Goal: Task Accomplishment & Management: Manage account settings

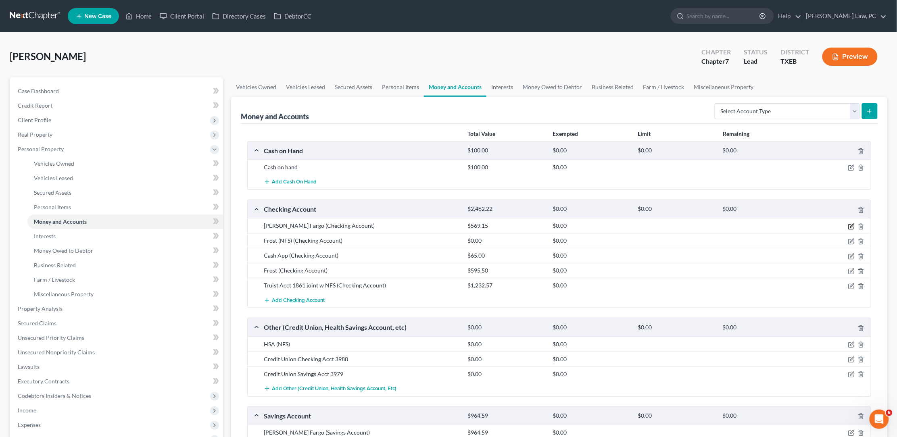
click at [851, 224] on icon "button" at bounding box center [851, 227] width 6 height 6
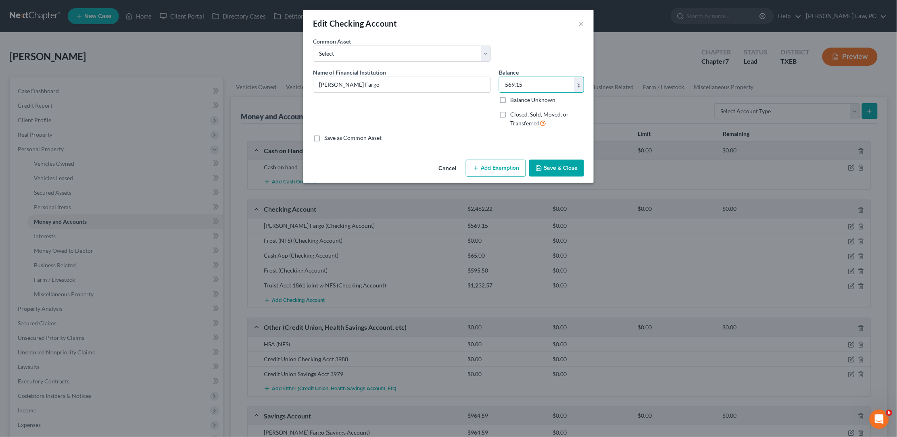
drag, startPoint x: 542, startPoint y: 81, endPoint x: 497, endPoint y: 81, distance: 44.8
click at [497, 81] on div "Balance 569.15 $ Balance Unknown Balance Undetermined 569.15 $ Balance Unknown …" at bounding box center [541, 101] width 93 height 66
type input "364.15"
click at [547, 169] on button "Save & Close" at bounding box center [556, 168] width 55 height 17
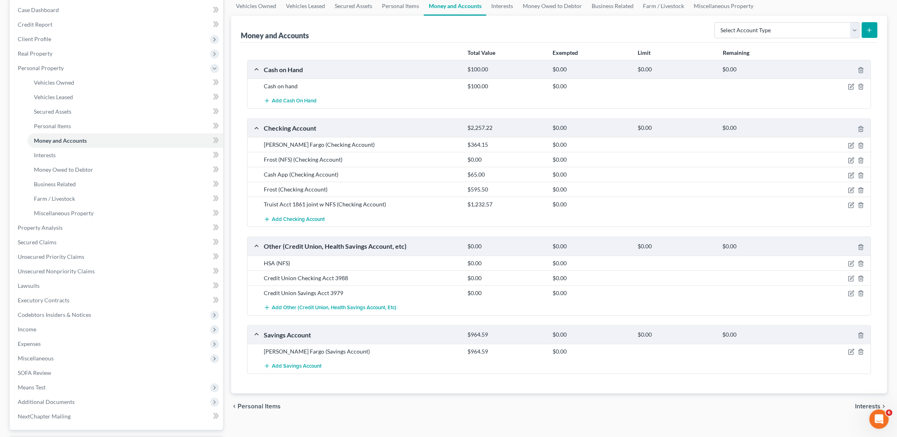
scroll to position [90, 0]
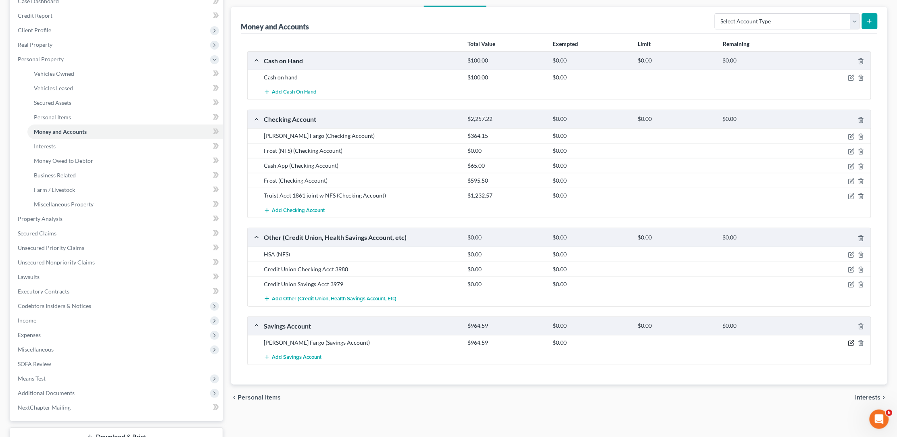
click at [852, 341] on icon "button" at bounding box center [852, 343] width 4 height 4
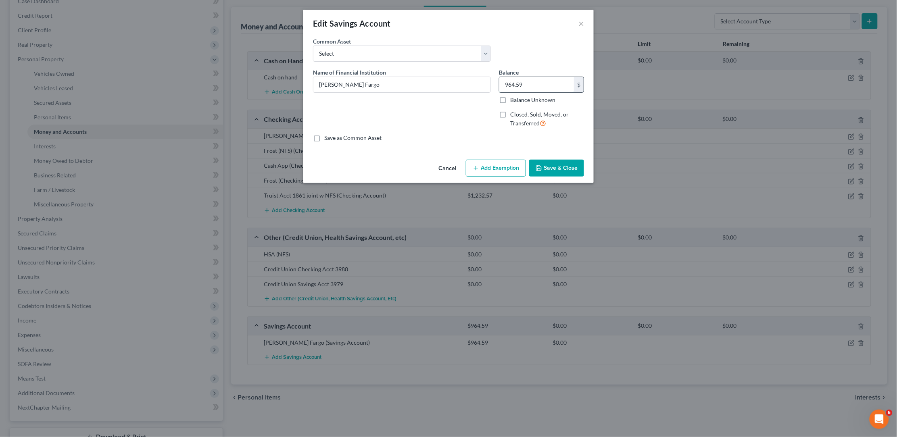
drag, startPoint x: 550, startPoint y: 82, endPoint x: 499, endPoint y: 80, distance: 50.9
click at [499, 80] on div "964.59 $" at bounding box center [541, 85] width 85 height 16
type input "189.59"
click at [554, 167] on button "Save & Close" at bounding box center [556, 168] width 55 height 17
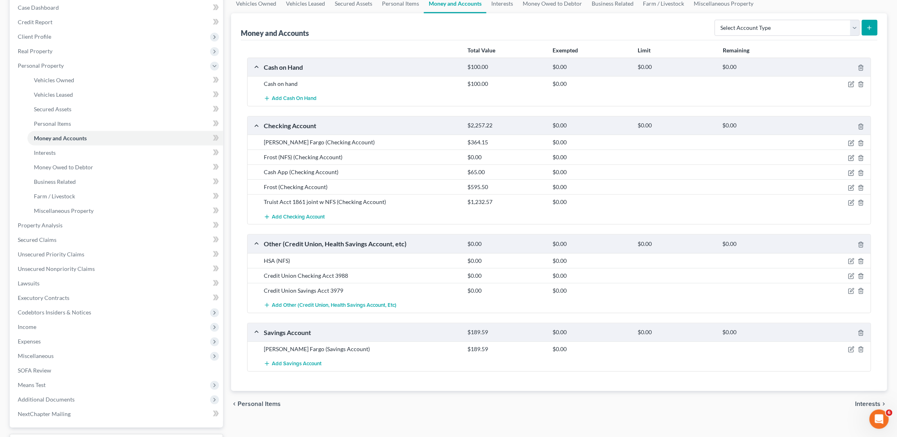
scroll to position [81, 0]
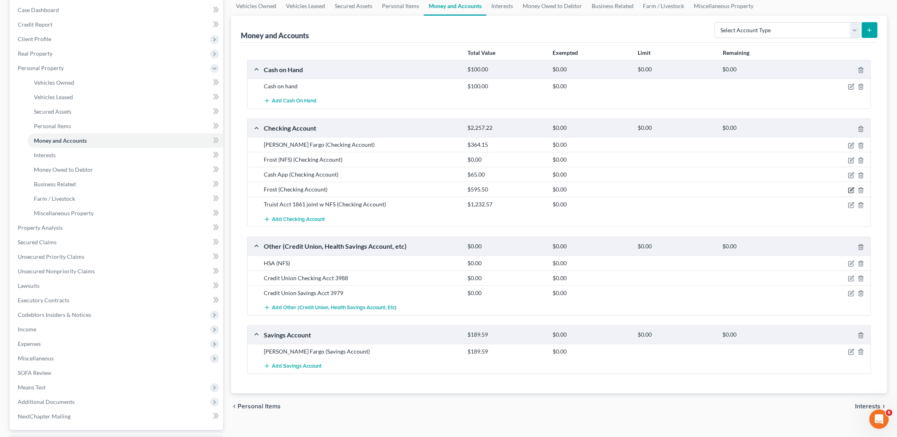
click at [849, 189] on icon "button" at bounding box center [851, 190] width 5 height 5
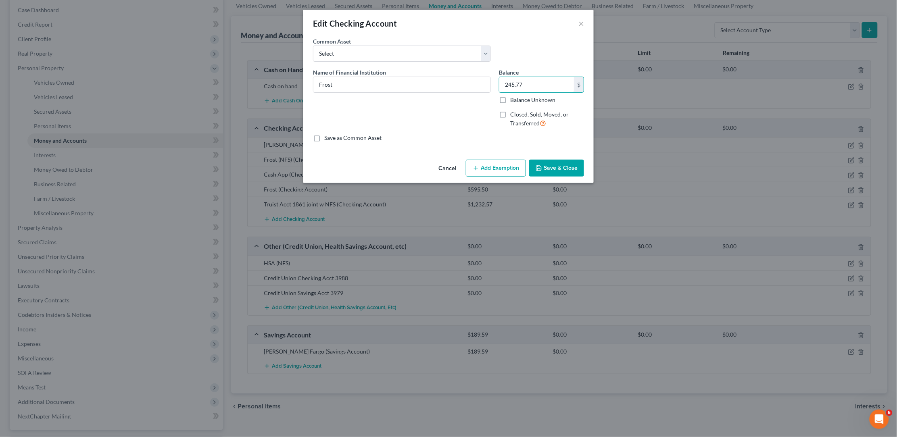
type input "245.77"
click at [561, 165] on button "Save & Close" at bounding box center [556, 168] width 55 height 17
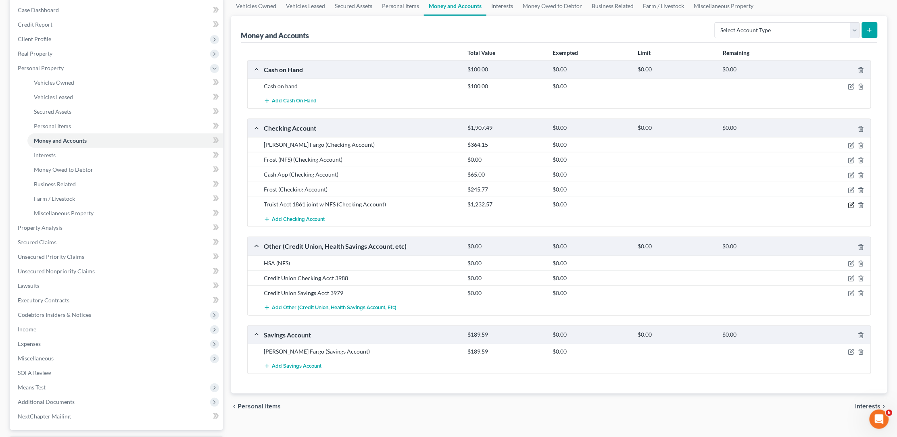
click at [849, 203] on icon "button" at bounding box center [851, 205] width 5 height 5
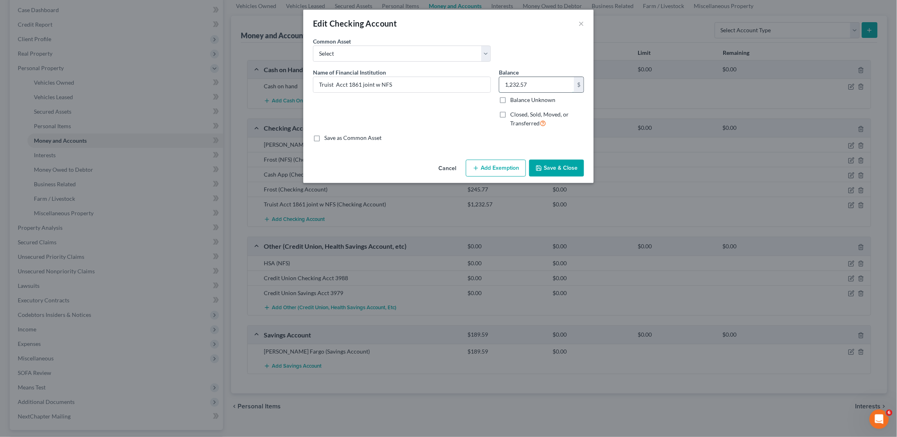
drag, startPoint x: 531, startPoint y: 85, endPoint x: 501, endPoint y: 84, distance: 29.5
click at [501, 84] on input "1,232.57" at bounding box center [536, 84] width 75 height 15
type input "582.57"
click at [569, 163] on button "Save & Close" at bounding box center [556, 168] width 55 height 17
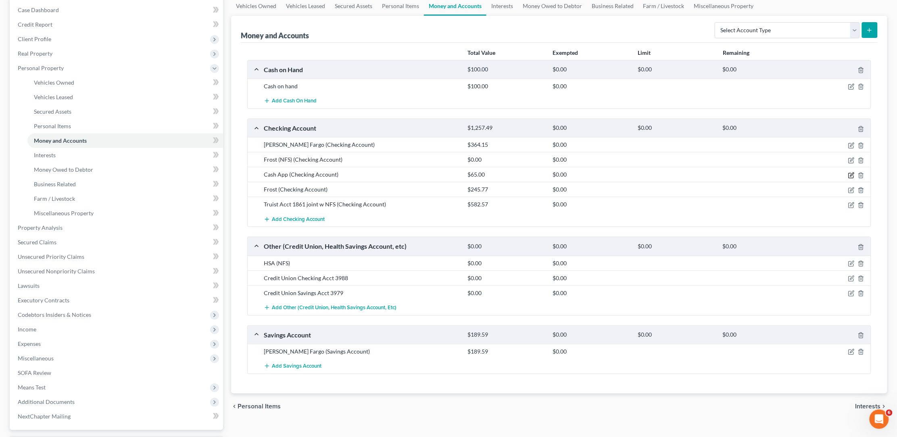
click at [851, 174] on icon "button" at bounding box center [852, 175] width 4 height 4
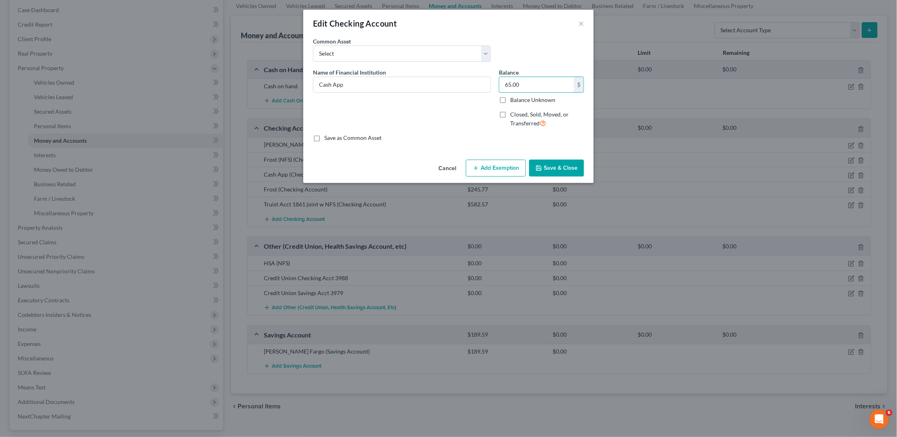
drag, startPoint x: 529, startPoint y: 86, endPoint x: 491, endPoint y: 86, distance: 37.5
click at [491, 86] on div "Name of Financial Institution * Cash App Balance 65.00 $ Balance Unknown Balanc…" at bounding box center [448, 101] width 279 height 66
type input "50"
click at [545, 163] on button "Save & Close" at bounding box center [556, 168] width 55 height 17
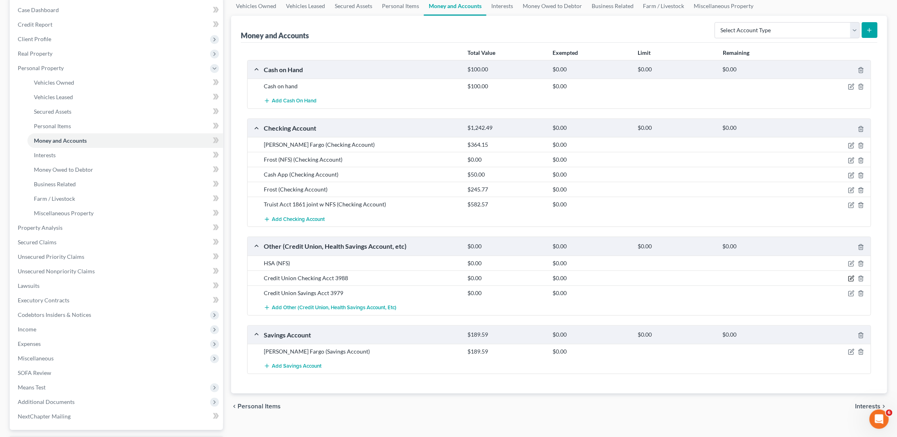
click at [851, 276] on icon "button" at bounding box center [852, 278] width 4 height 4
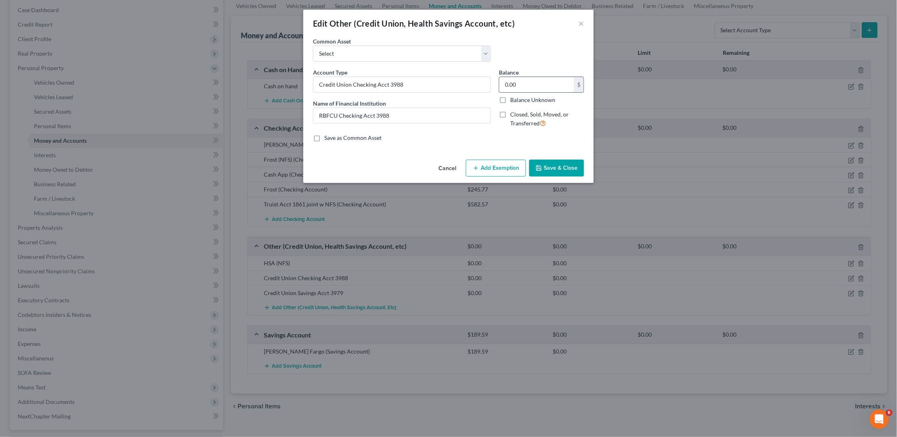
click at [527, 80] on input "0.00" at bounding box center [536, 84] width 75 height 15
type input "129.15"
click at [563, 163] on button "Save & Close" at bounding box center [556, 168] width 55 height 17
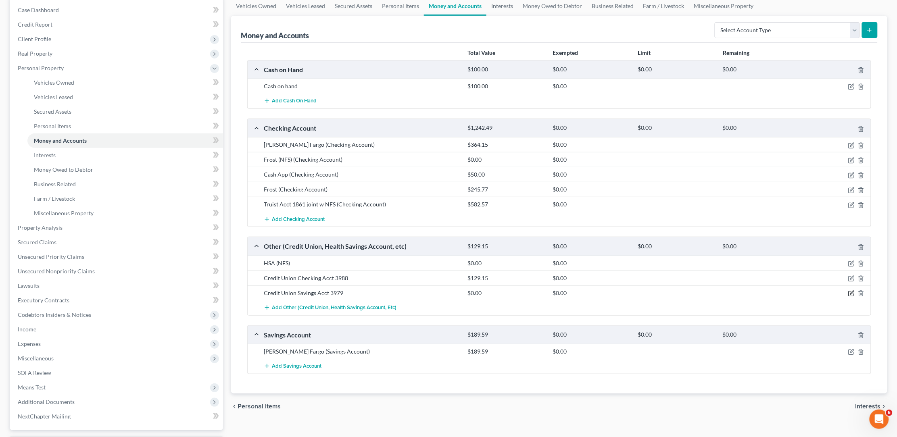
click at [852, 291] on icon "button" at bounding box center [851, 293] width 6 height 6
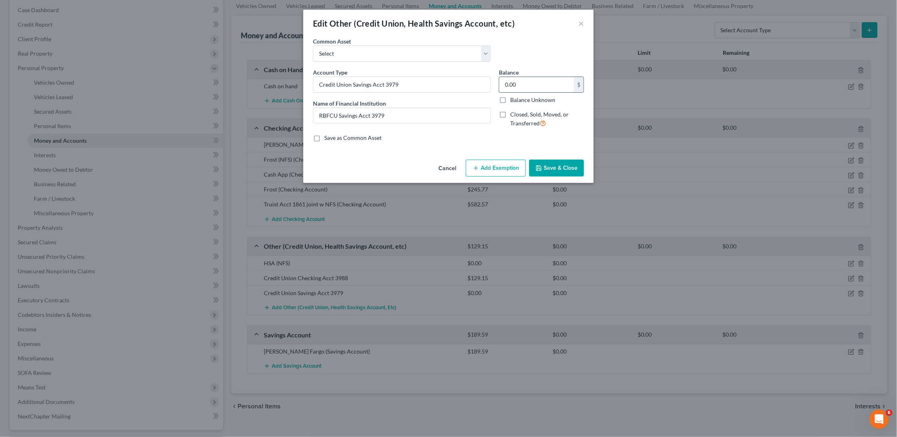
click at [533, 88] on input "0.00" at bounding box center [536, 84] width 75 height 15
type input "51.91"
click at [556, 163] on button "Save & Close" at bounding box center [556, 168] width 55 height 17
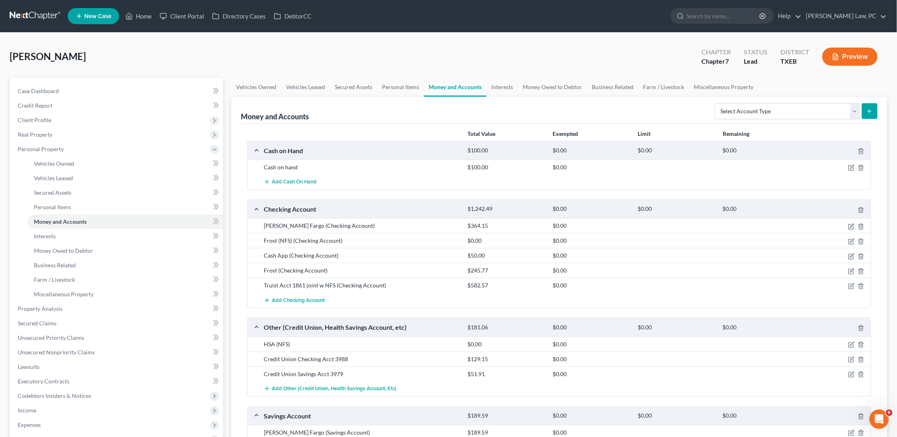
scroll to position [0, 0]
click at [851, 166] on icon "button" at bounding box center [851, 168] width 6 height 6
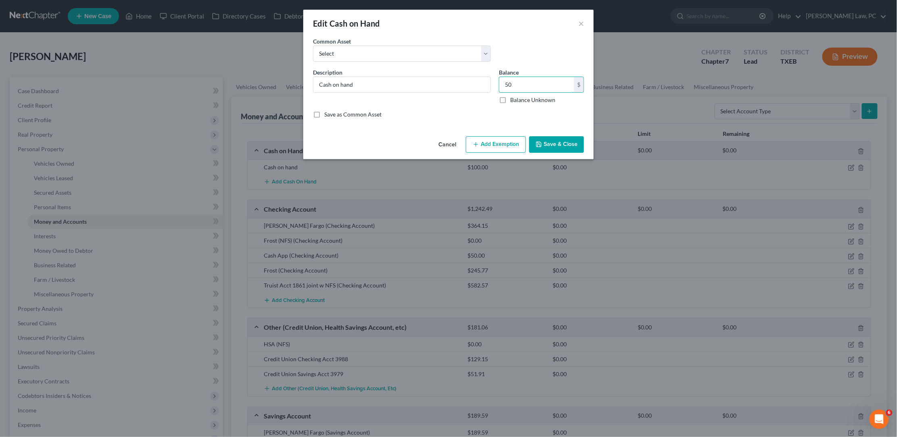
type input "50"
click at [556, 141] on button "Save & Close" at bounding box center [556, 144] width 55 height 17
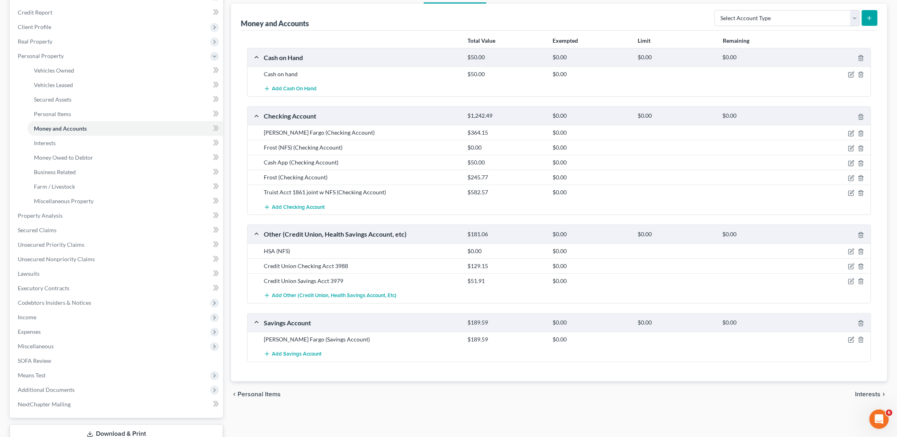
scroll to position [94, 0]
click at [851, 147] on icon "button" at bounding box center [851, 148] width 6 height 6
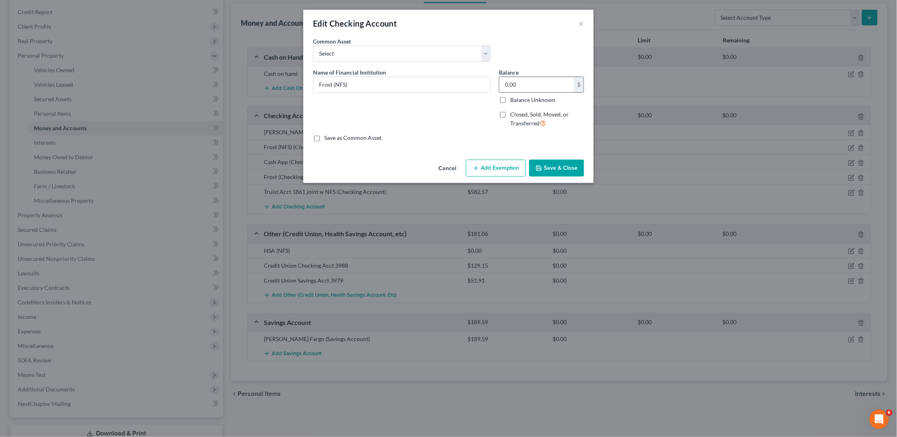
click at [513, 84] on input "0.00" at bounding box center [536, 84] width 75 height 15
click at [520, 82] on input "0.00" at bounding box center [536, 84] width 75 height 15
type input "993.13"
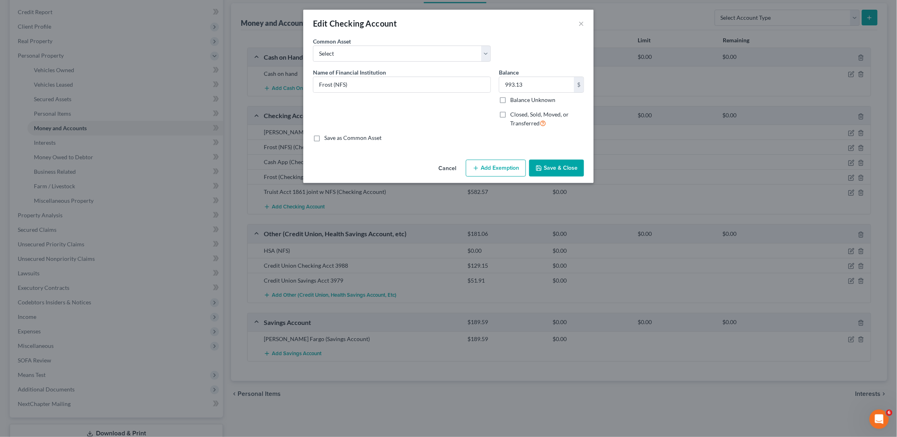
click at [565, 166] on button "Save & Close" at bounding box center [556, 168] width 55 height 17
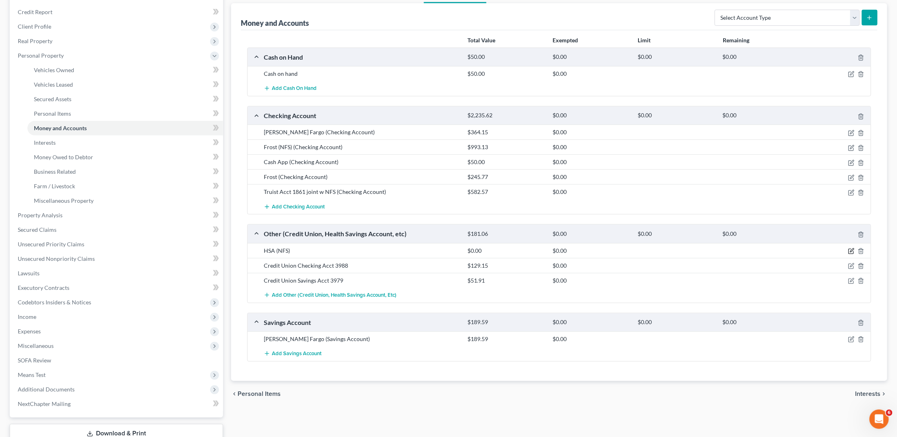
click at [849, 251] on icon "button" at bounding box center [851, 251] width 6 height 6
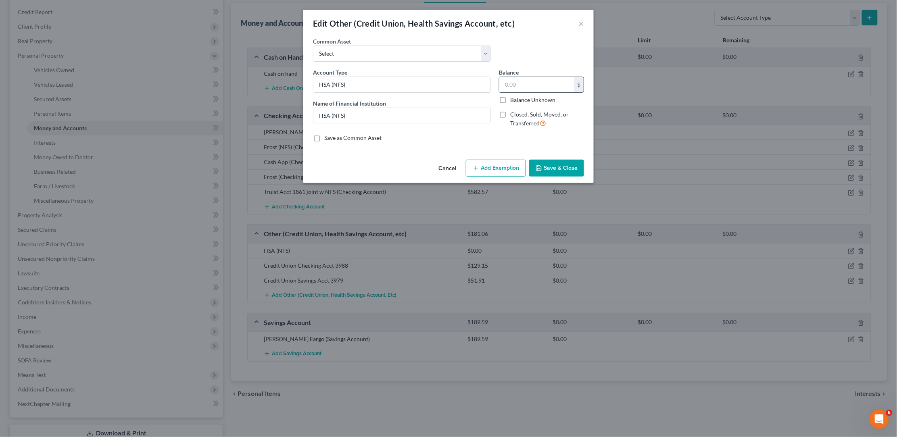
click at [526, 84] on input "text" at bounding box center [536, 84] width 75 height 15
type input "1,162.59"
click at [561, 173] on button "Save & Close" at bounding box center [556, 168] width 55 height 17
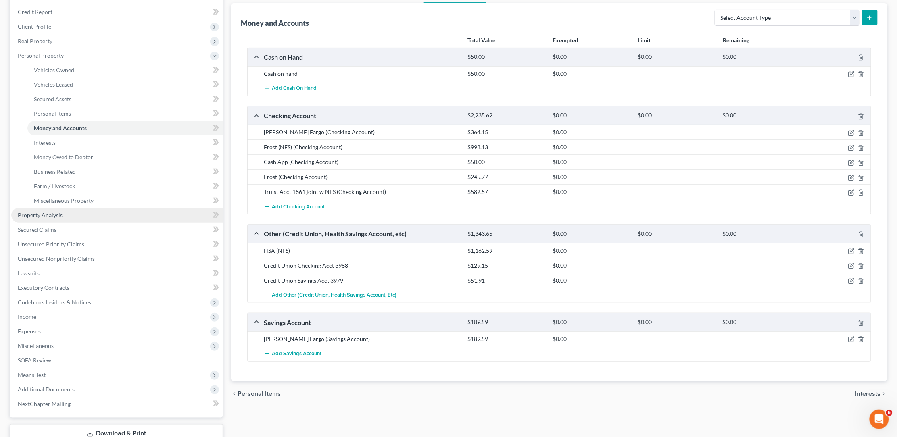
click at [57, 212] on span "Property Analysis" at bounding box center [40, 215] width 45 height 7
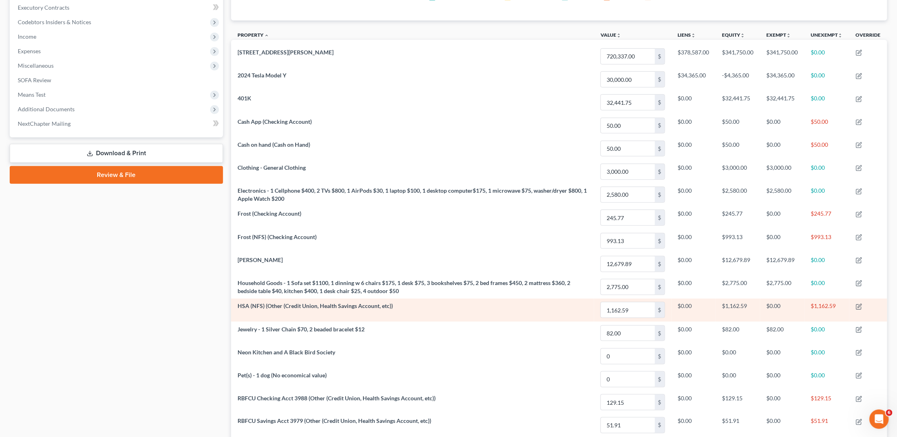
scroll to position [78, 0]
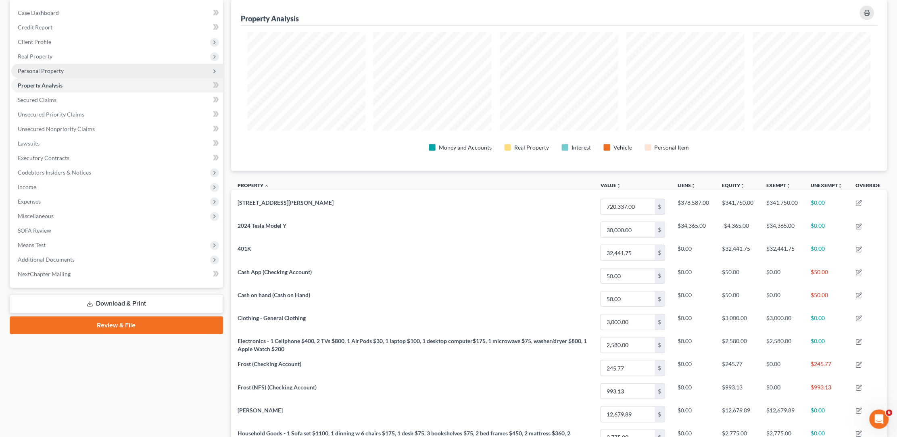
click at [47, 69] on span "Personal Property" at bounding box center [41, 70] width 46 height 7
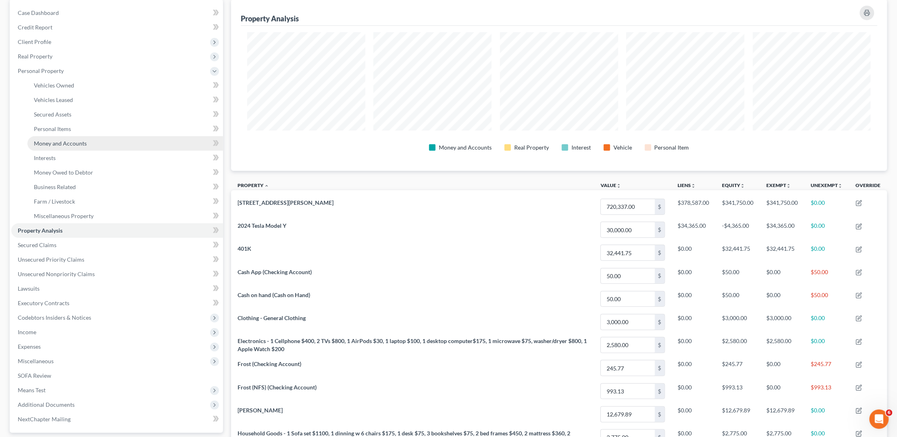
click at [56, 140] on span "Money and Accounts" at bounding box center [60, 143] width 53 height 7
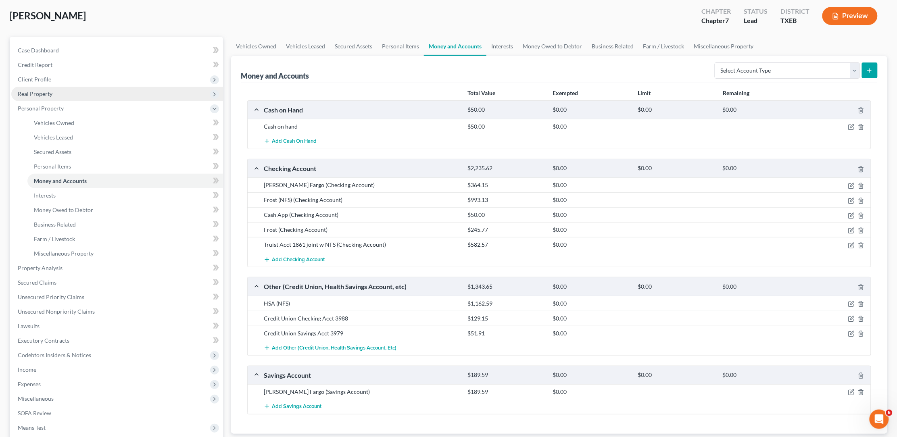
scroll to position [34, 0]
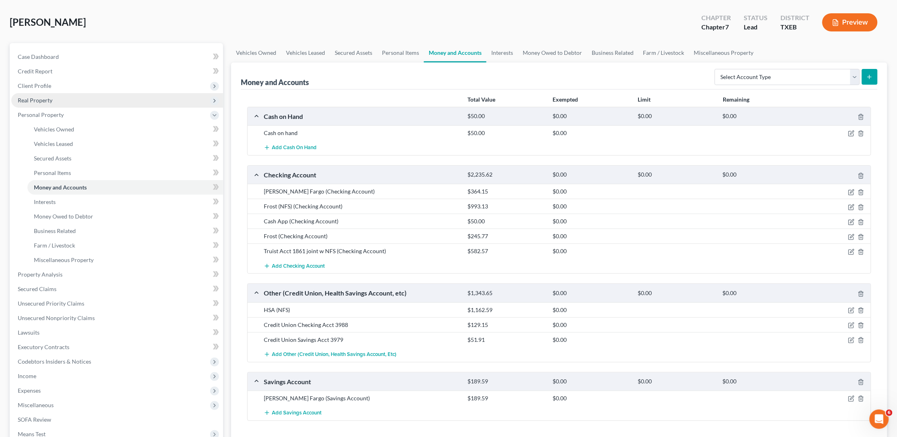
click at [45, 101] on span "Real Property" at bounding box center [35, 100] width 35 height 7
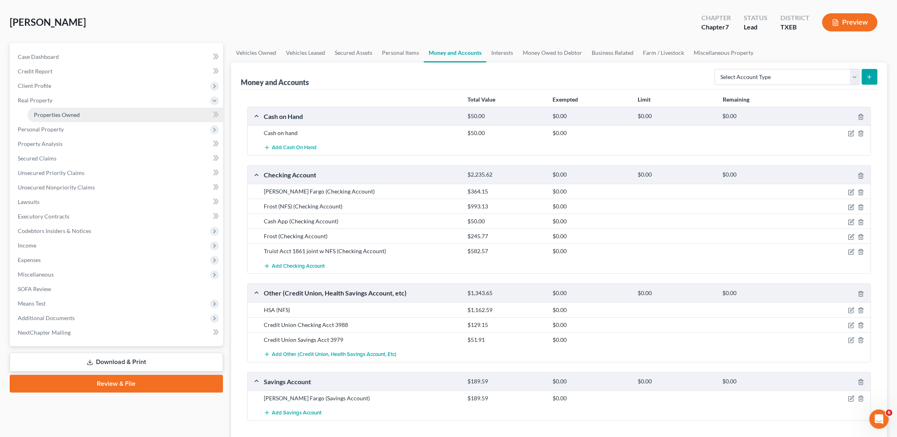
click at [58, 114] on span "Properties Owned" at bounding box center [57, 114] width 46 height 7
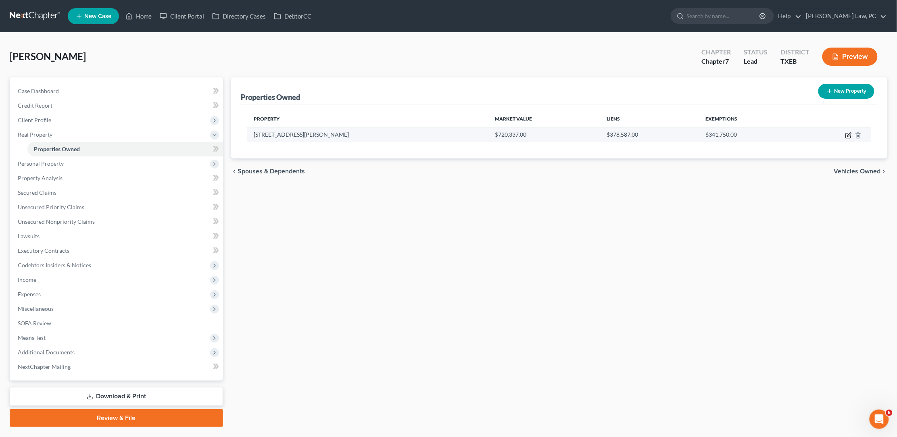
click at [846, 136] on icon "button" at bounding box center [848, 136] width 5 height 5
select select "45"
select select "3"
select select "0"
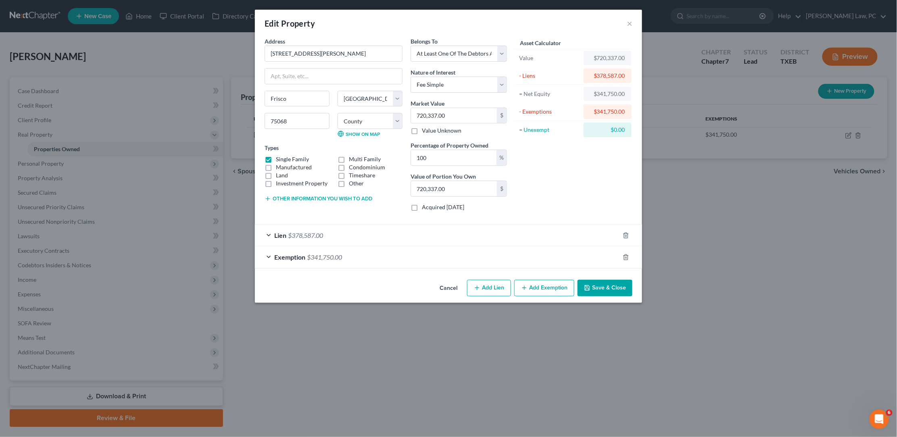
click at [394, 249] on div "Exemption $341,750.00" at bounding box center [437, 257] width 365 height 21
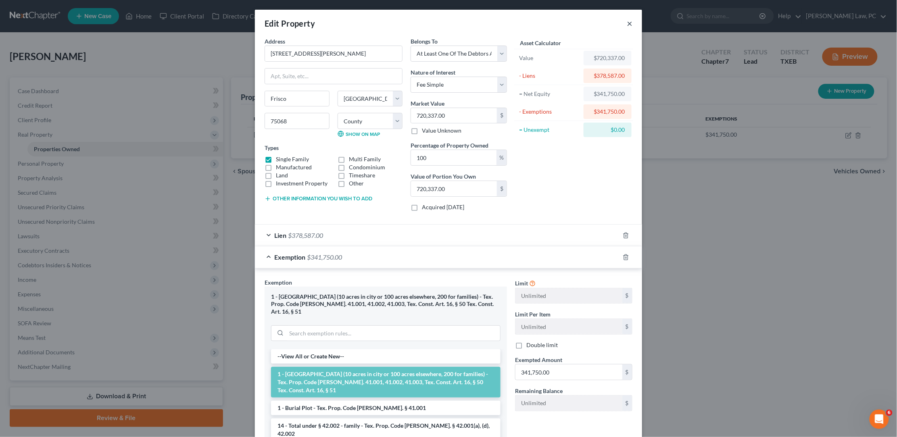
click at [629, 24] on button "×" at bounding box center [630, 24] width 6 height 10
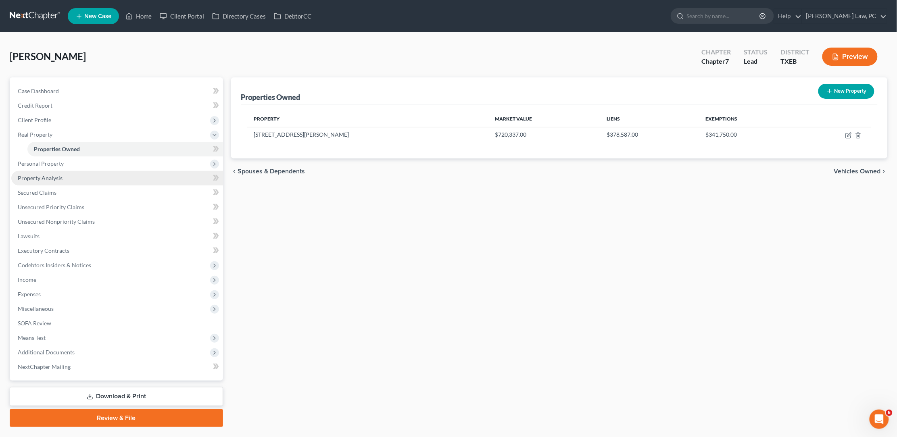
click at [50, 178] on span "Property Analysis" at bounding box center [40, 178] width 45 height 7
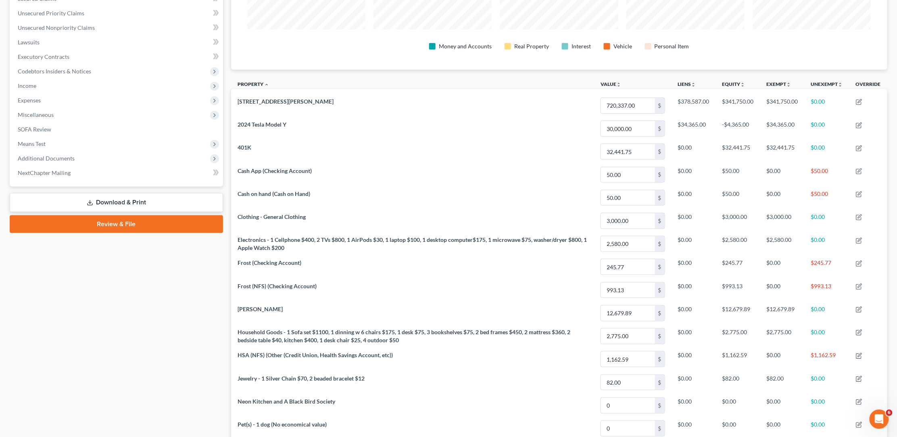
scroll to position [180, 0]
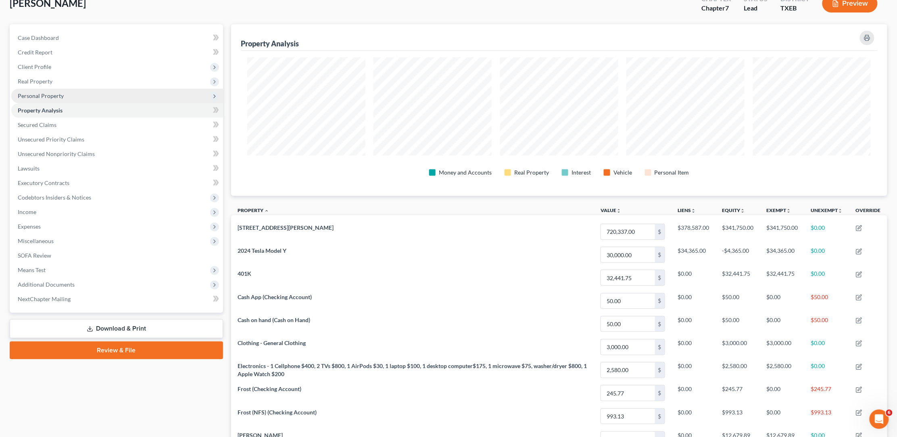
click at [30, 92] on span "Personal Property" at bounding box center [41, 95] width 46 height 7
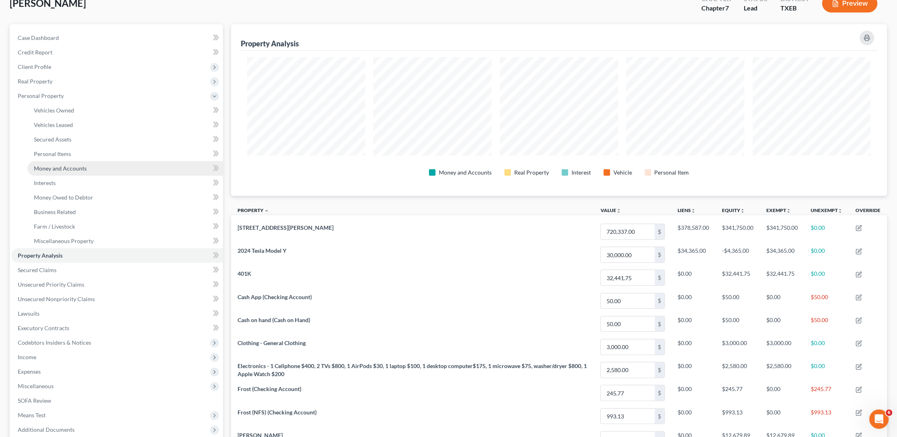
click at [56, 166] on span "Money and Accounts" at bounding box center [60, 168] width 53 height 7
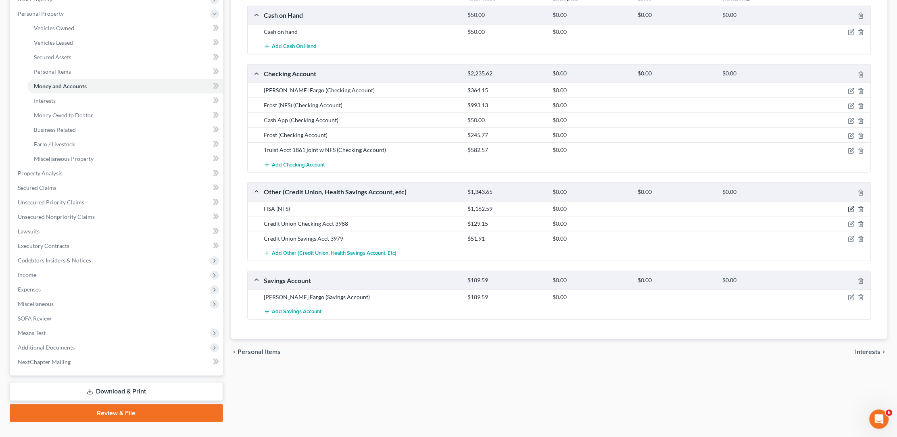
click at [853, 206] on icon "button" at bounding box center [851, 209] width 6 height 6
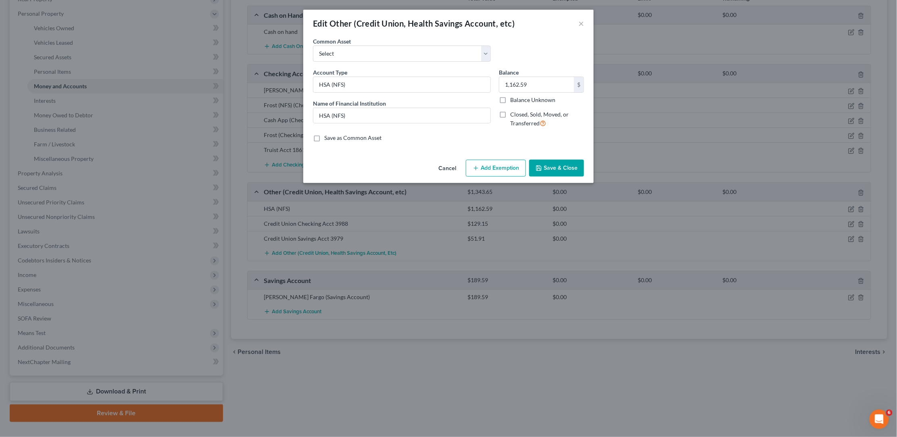
click at [495, 169] on button "Add Exemption" at bounding box center [496, 168] width 60 height 17
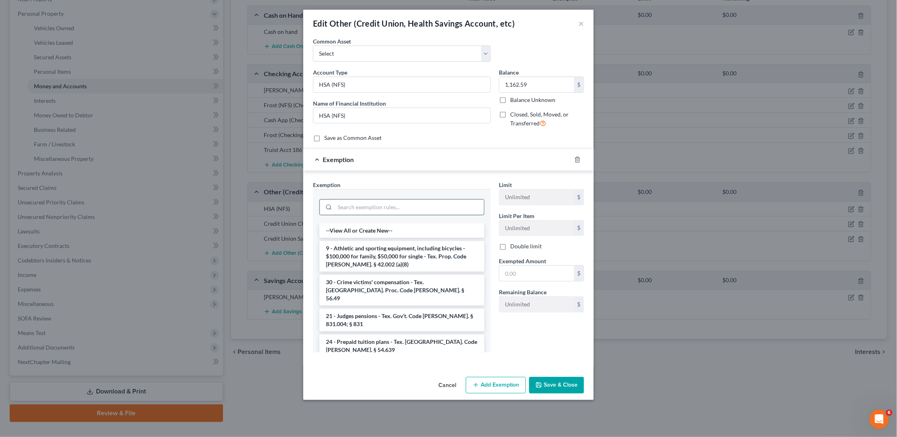
click at [382, 200] on input "search" at bounding box center [409, 207] width 149 height 15
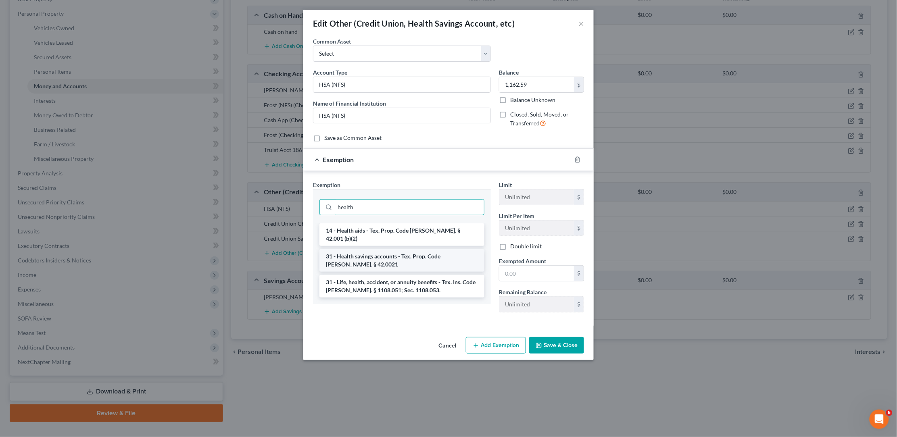
type input "health"
click at [413, 249] on li "31 - Health savings accounts - Tex. Prop. Code [PERSON_NAME]. § 42.0021" at bounding box center [402, 260] width 165 height 23
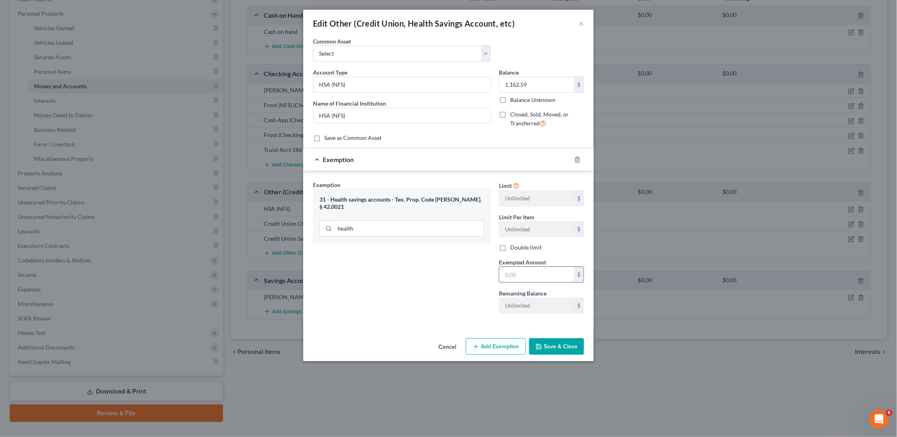
click at [531, 274] on input "text" at bounding box center [536, 274] width 75 height 15
drag, startPoint x: 539, startPoint y: 87, endPoint x: 492, endPoint y: 85, distance: 46.8
click at [492, 85] on div "Account Type HSA (NFS) Name of Financial Institution * HSA (NFS) Balance 1,162.…" at bounding box center [448, 101] width 279 height 66
click at [508, 268] on input "text" at bounding box center [536, 274] width 75 height 15
paste input "1,162.59"
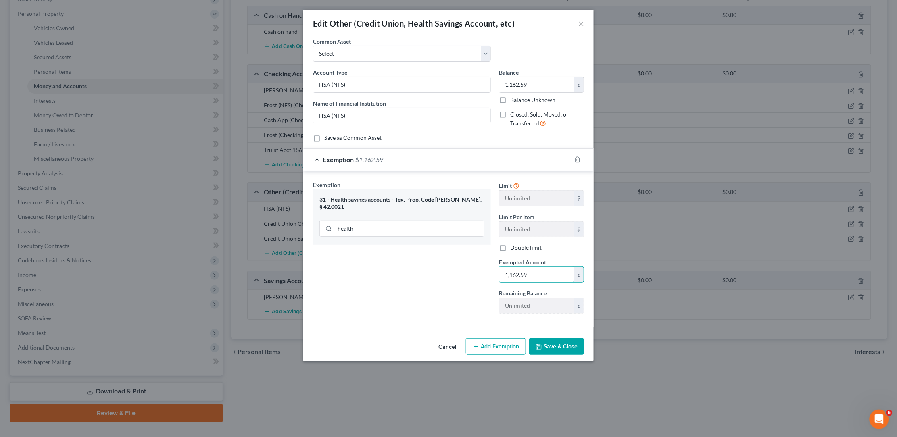
type input "1,162.59"
click at [568, 343] on button "Save & Close" at bounding box center [556, 346] width 55 height 17
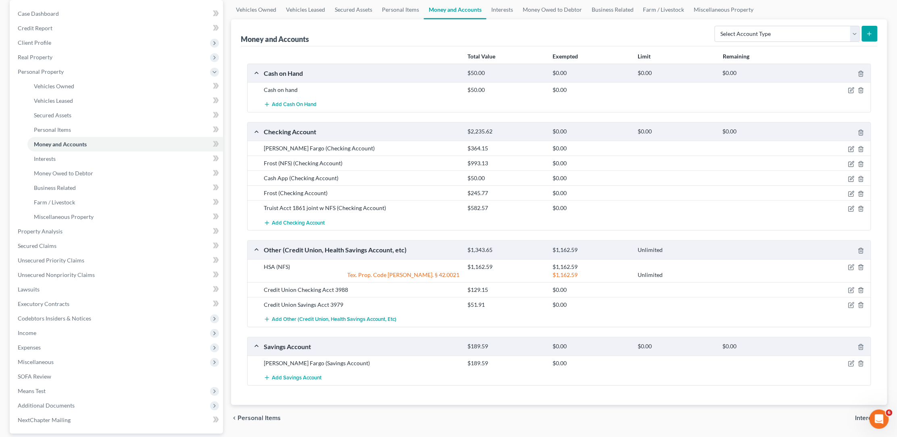
scroll to position [72, 0]
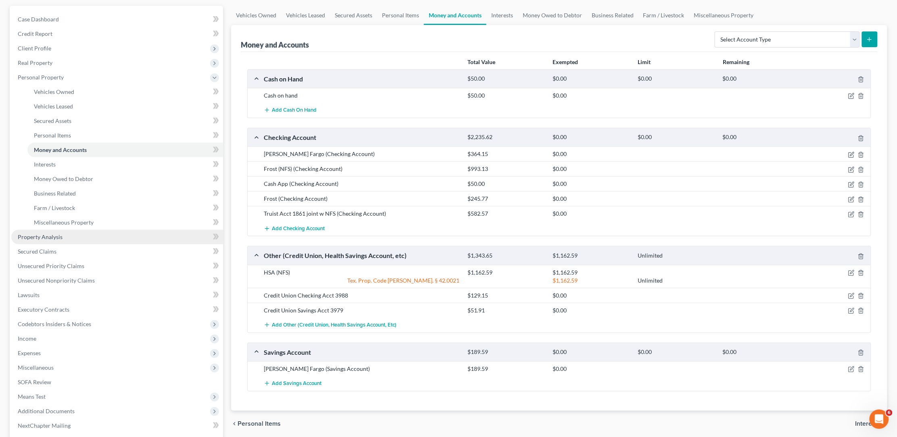
click at [61, 230] on link "Property Analysis" at bounding box center [117, 237] width 212 height 15
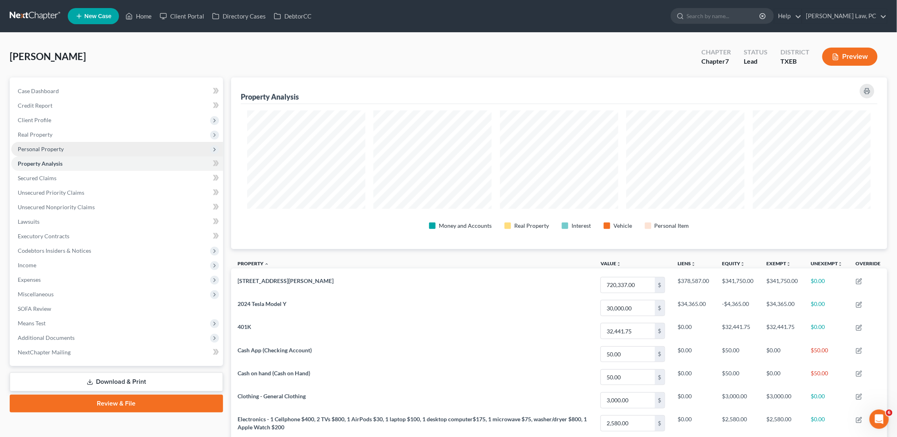
click at [65, 151] on span "Personal Property" at bounding box center [117, 149] width 212 height 15
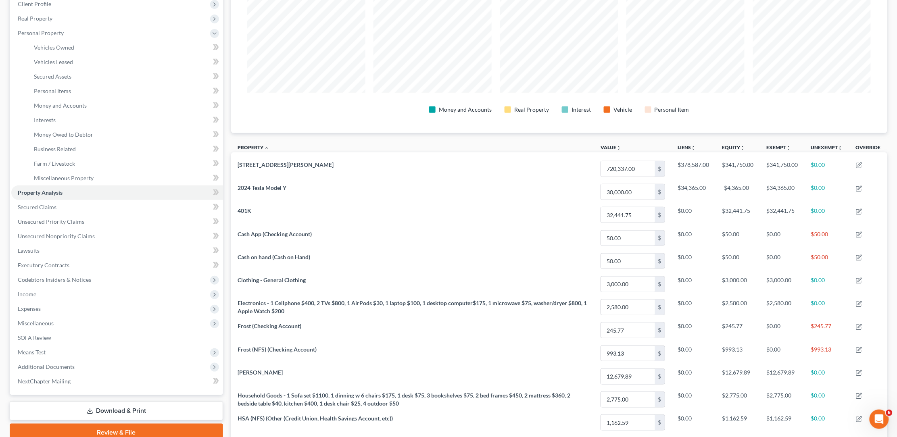
scroll to position [84, 0]
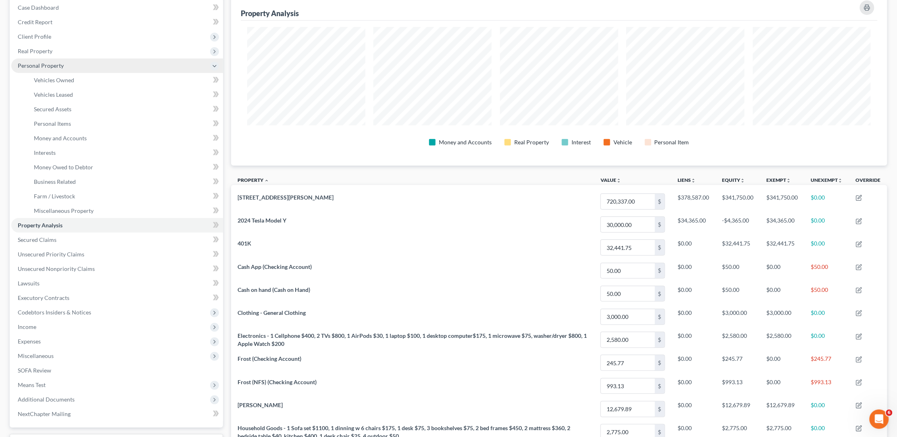
click at [214, 63] on icon at bounding box center [214, 66] width 6 height 6
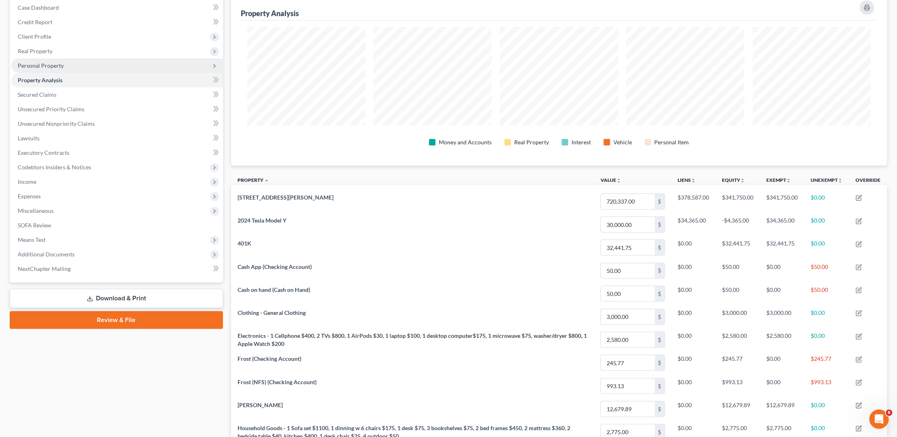
click at [225, 50] on div "Case Dashboard Payments Invoices Payments Payments Credit Report Client Profile" at bounding box center [116, 358] width 221 height 729
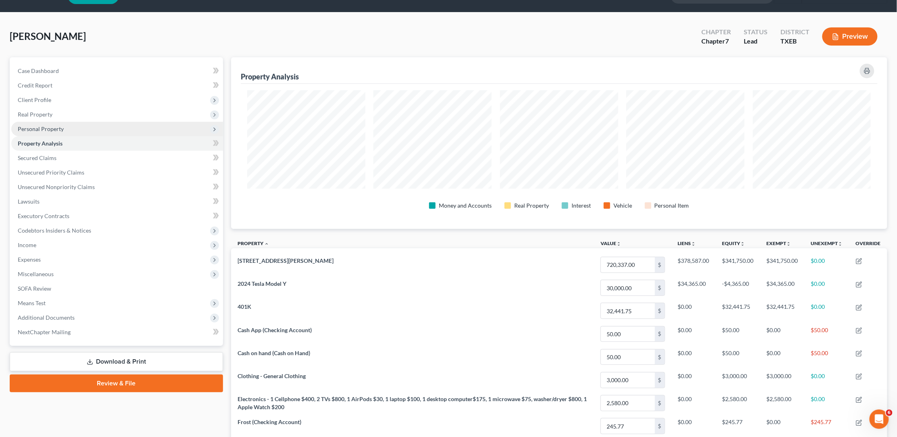
scroll to position [17, 0]
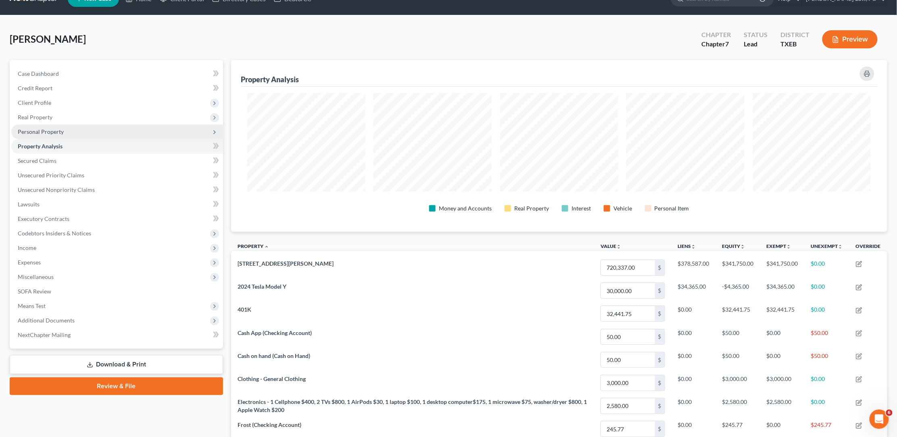
click at [233, 39] on div "[PERSON_NAME] Upgraded Chapter Chapter 7 Status [GEOGRAPHIC_DATA] [GEOGRAPHIC_D…" at bounding box center [449, 42] width 878 height 35
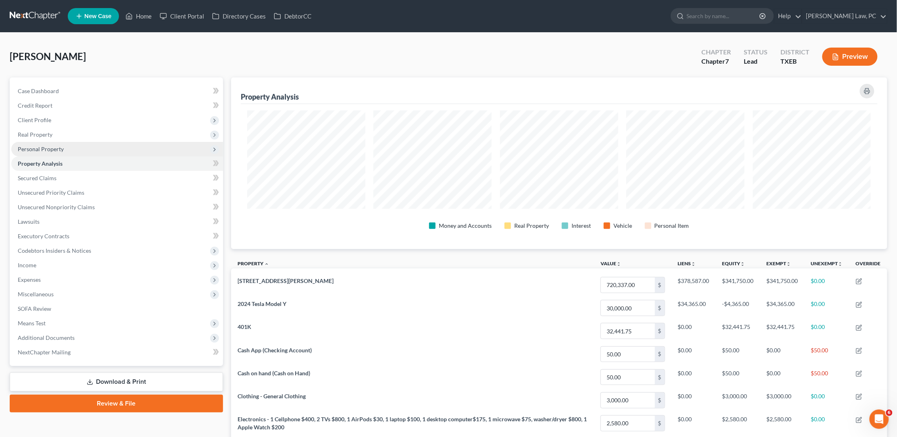
scroll to position [0, 0]
